Goal: Obtain resource: Download file/media

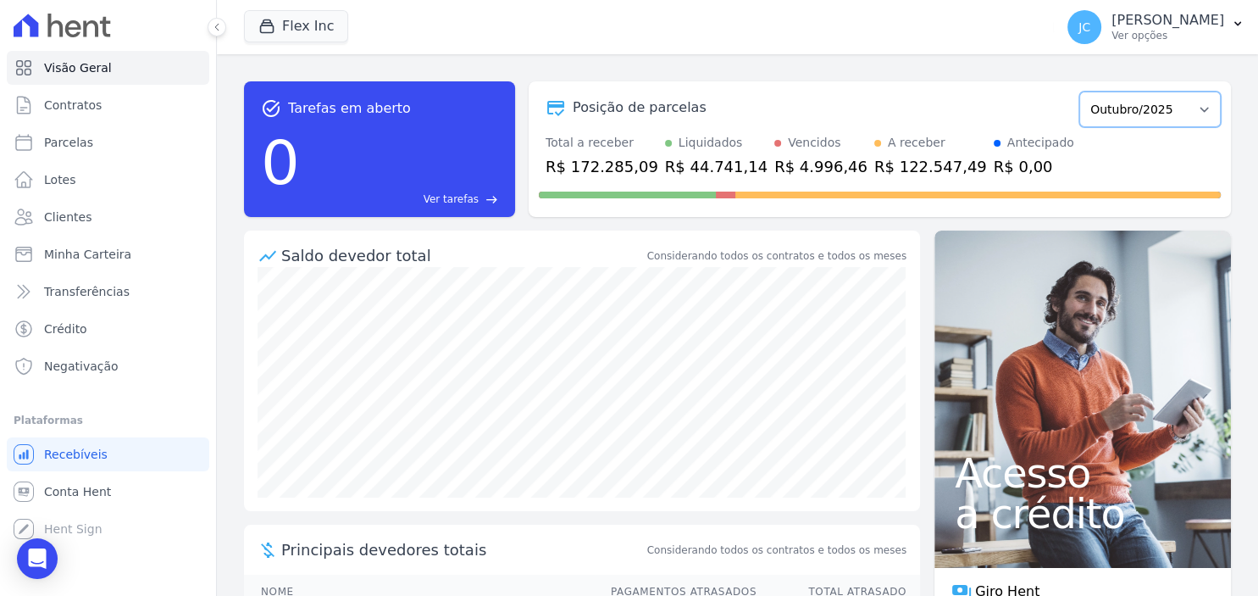
click at [1079, 92] on select "Julho/2025 Agosto/2025 Setembro/2025 Outubro/2025 Novembro/2025 Dezembro/2025 J…" at bounding box center [1149, 110] width 141 height 36
click at [1152, 107] on select "Julho/2025 Agosto/2025 Setembro/2025 Outubro/2025 Novembro/2025 Dezembro/2025 J…" at bounding box center [1149, 110] width 141 height 36
click at [1112, 28] on p "[PERSON_NAME]" at bounding box center [1168, 20] width 113 height 17
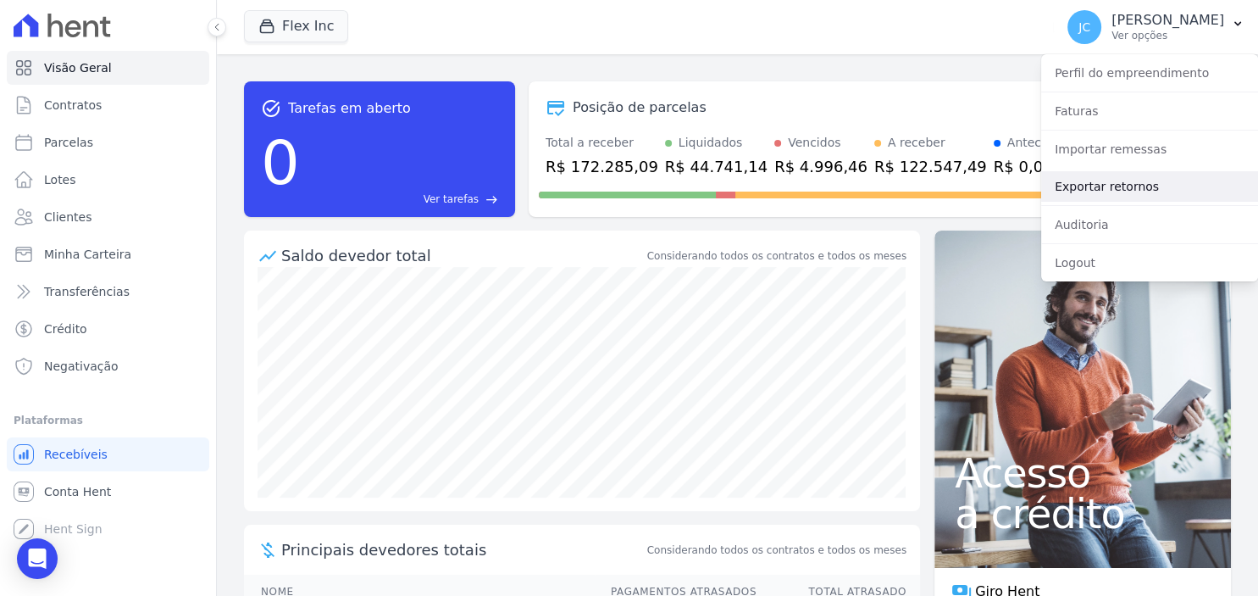
click at [1111, 188] on link "Exportar retornos" at bounding box center [1149, 186] width 217 height 31
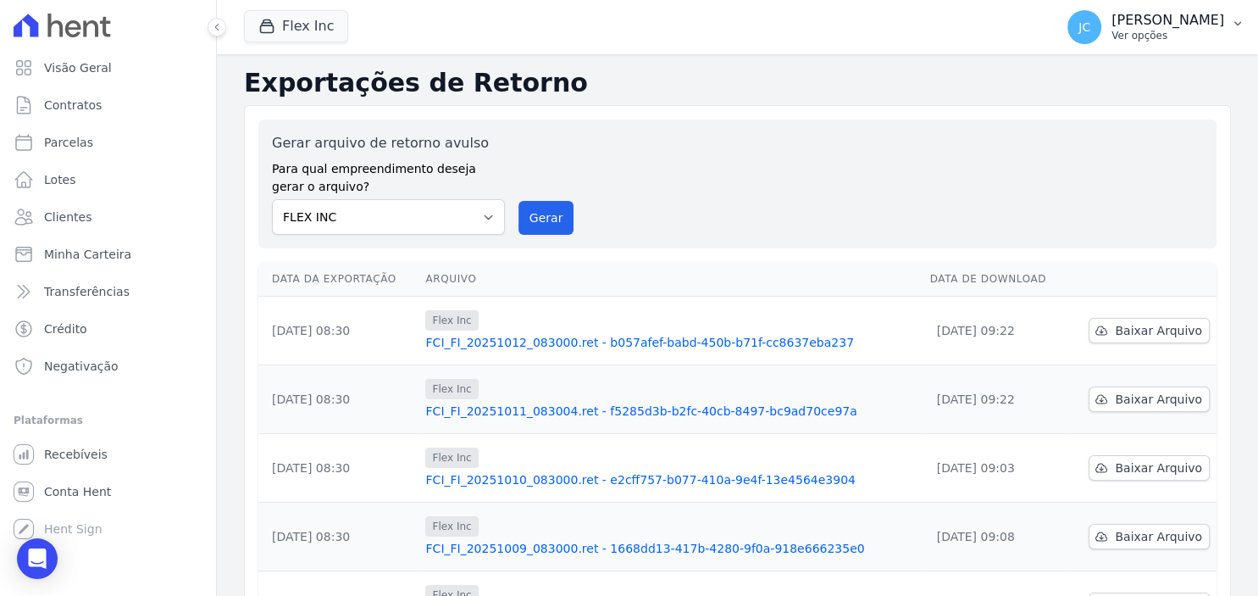
click at [1112, 42] on div "JC [PERSON_NAME] Ver opções" at bounding box center [1146, 27] width 157 height 34
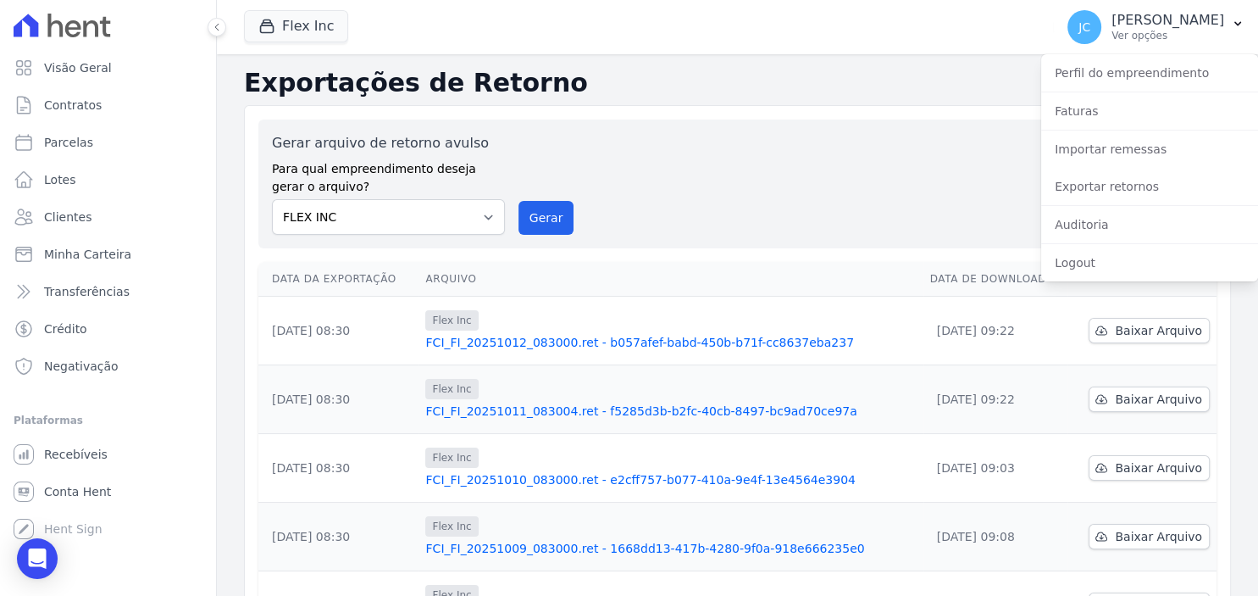
click at [895, 150] on div "Gerar arquivo de retorno avulso Para qual empreendimento deseja gerar o arquivo…" at bounding box center [737, 184] width 931 height 102
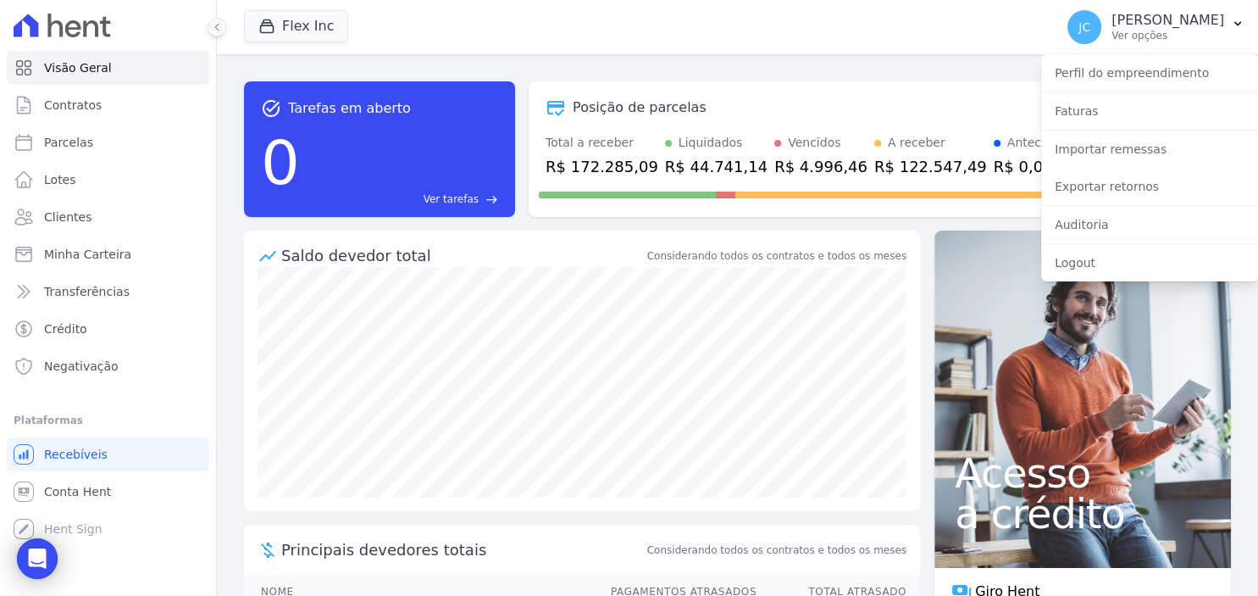
click at [930, 221] on div "task_alt Tarefas em aberto 0 Ver tarefas east Posição de parcelas Julho/2025 Ag…" at bounding box center [737, 149] width 987 height 163
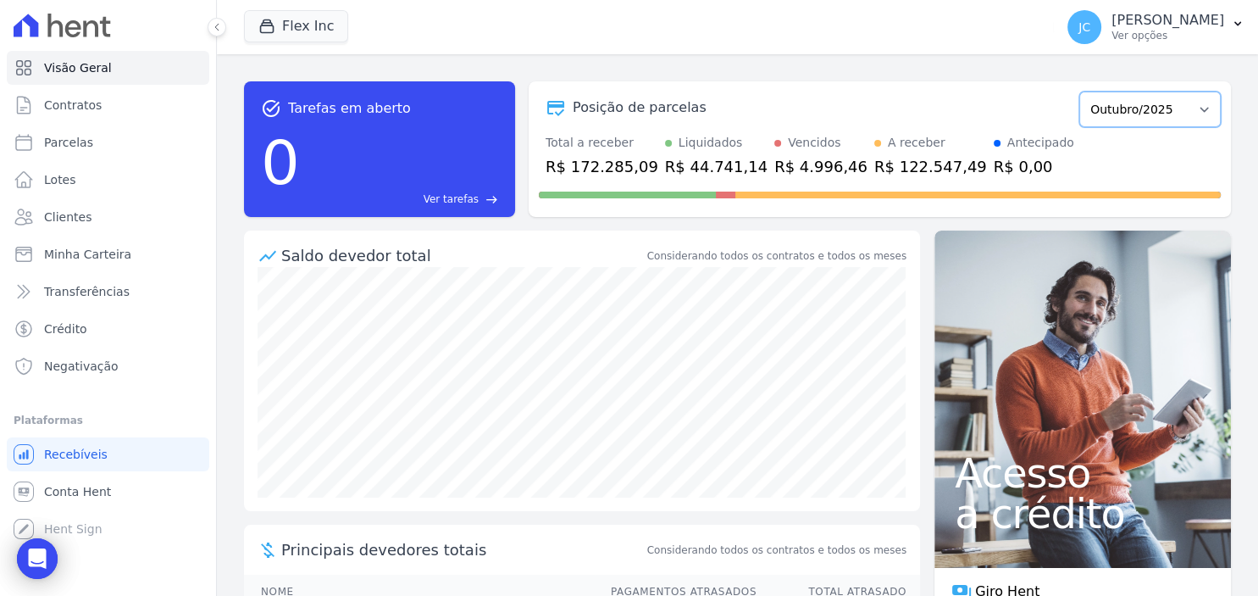
click at [1079, 92] on select "Julho/2025 Agosto/2025 Setembro/2025 Outubro/2025 Novembro/2025 Dezembro/2025 J…" at bounding box center [1149, 110] width 141 height 36
select select "09/2025"
click option "Setembro/2025" at bounding box center [0, 0] width 0 height 0
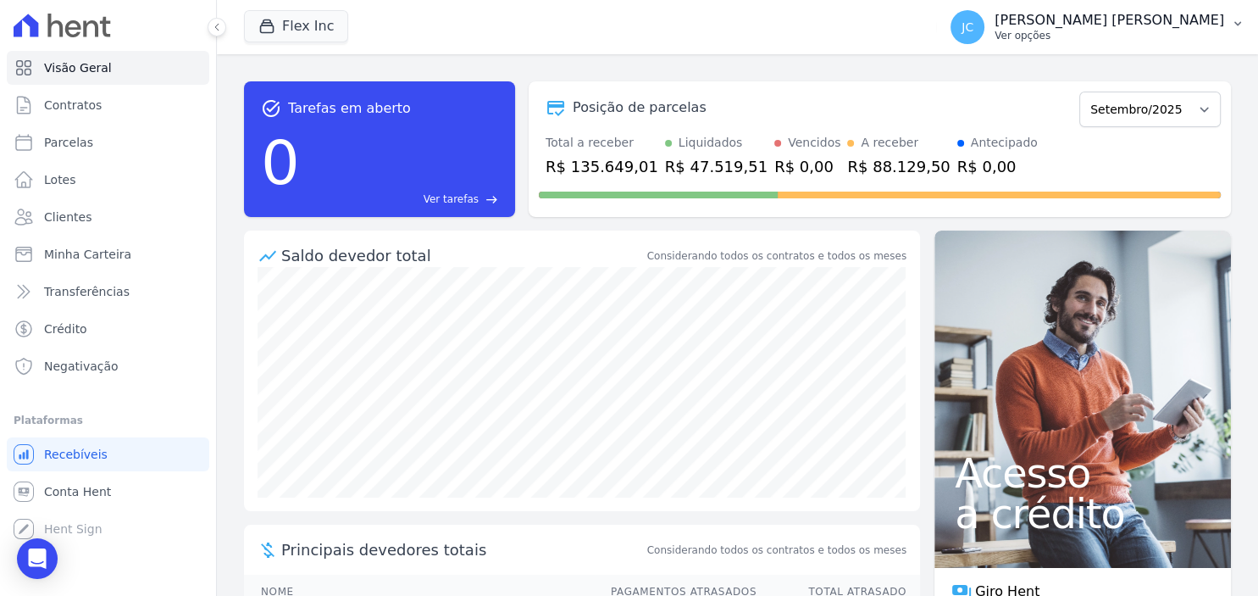
click at [1138, 36] on p "Ver opções" at bounding box center [1110, 36] width 230 height 14
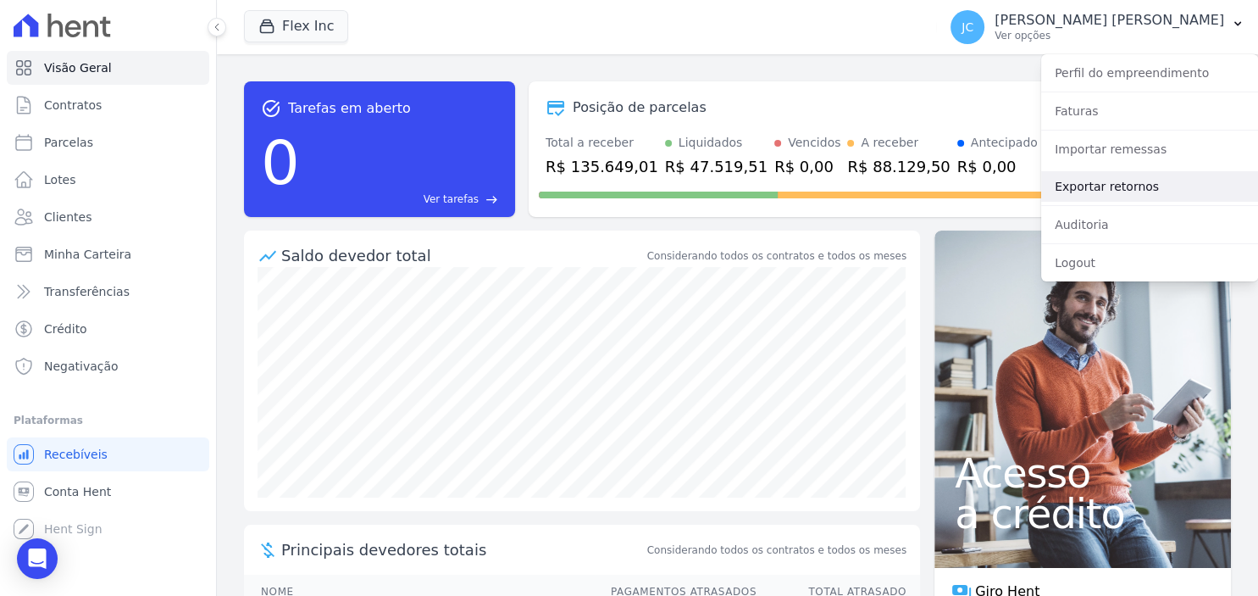
click at [1091, 182] on link "Exportar retornos" at bounding box center [1149, 186] width 217 height 31
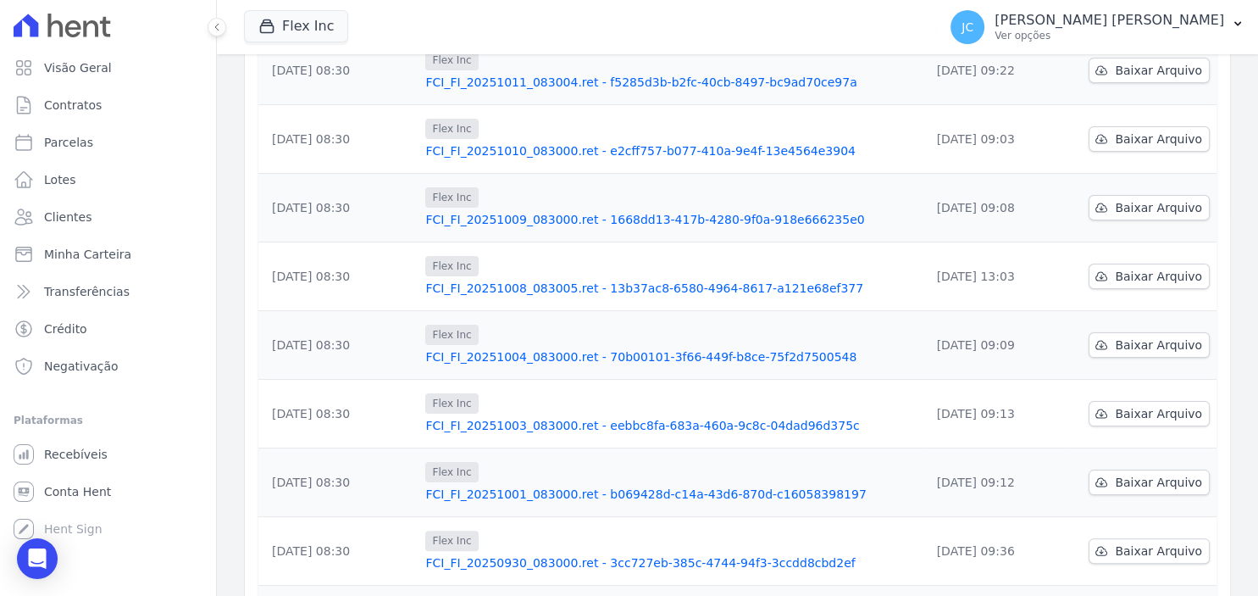
scroll to position [472, 0]
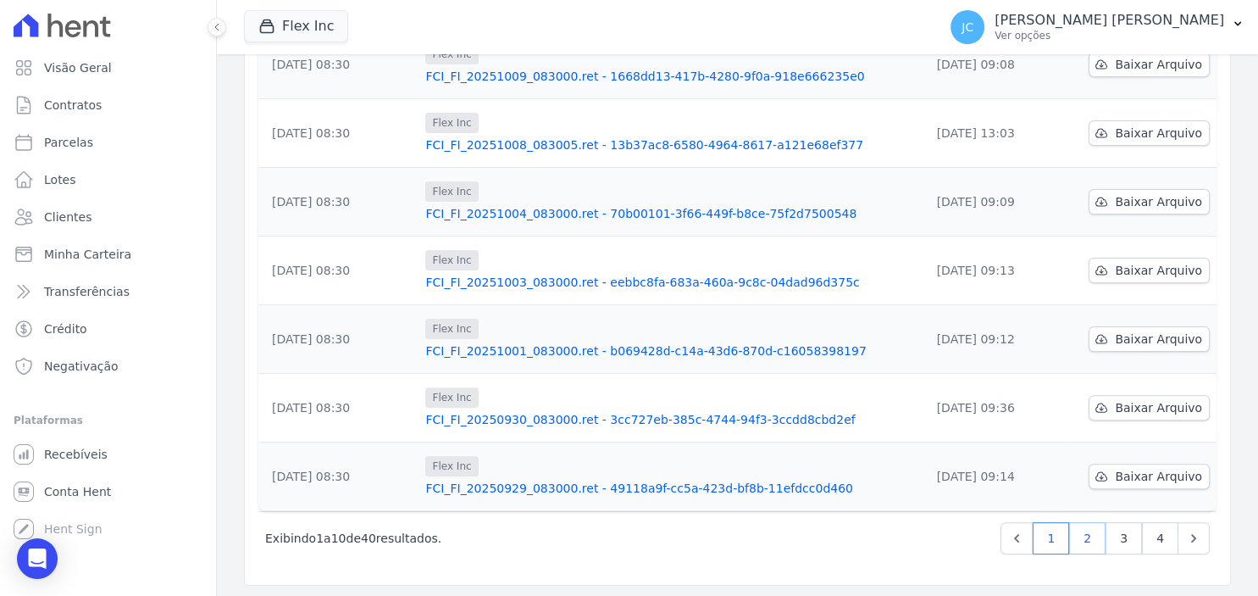
click at [1095, 537] on link "2" at bounding box center [1087, 538] width 36 height 32
